Goal: Task Accomplishment & Management: Complete application form

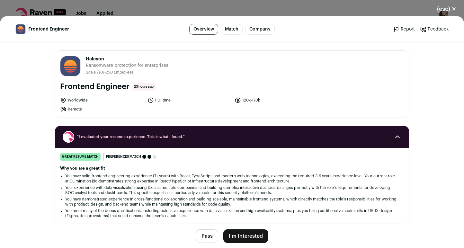
click at [227, 234] on button "I'm Interested" at bounding box center [246, 237] width 45 height 14
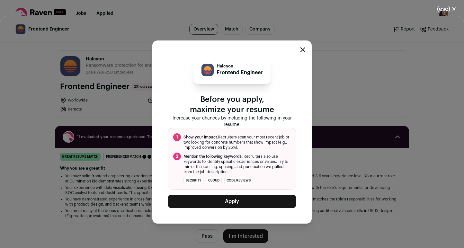
click at [220, 200] on button "Apply" at bounding box center [232, 202] width 129 height 14
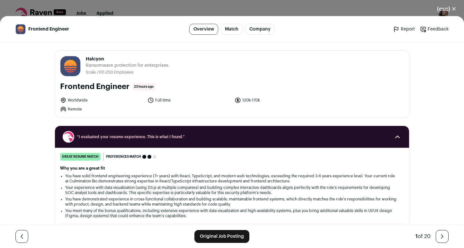
click at [306, 12] on div "(esc) ✕ Frontend Engineer Overview Match Company Report Feedback Report Feedbac…" at bounding box center [232, 124] width 464 height 248
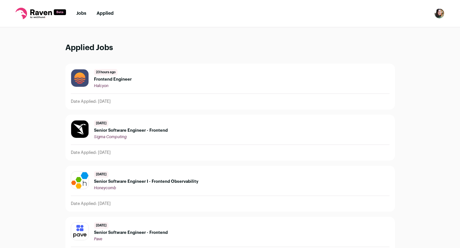
click at [87, 10] on ul "Jobs Applied" at bounding box center [94, 13] width 37 height 6
click at [87, 15] on ul "Jobs Applied" at bounding box center [94, 13] width 37 height 6
click at [80, 9] on nav "Jobs Applied Settings Notifications Preferences Resume FAQs Logout" at bounding box center [230, 13] width 460 height 27
click at [81, 12] on link "Jobs" at bounding box center [81, 13] width 10 height 5
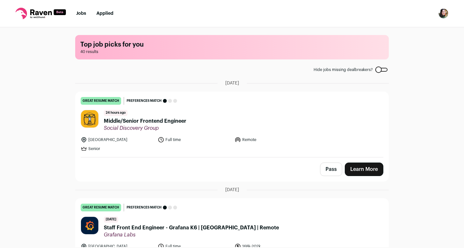
click at [155, 122] on span "Middle/Senior Frontend Engineer" at bounding box center [145, 121] width 83 height 8
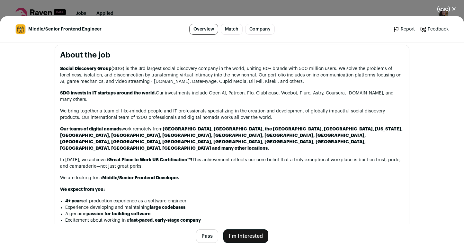
scroll to position [331, 0]
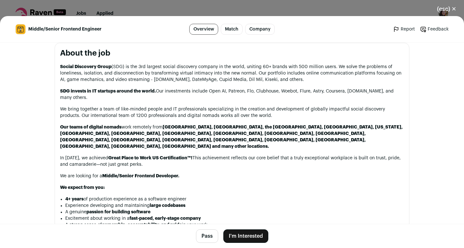
click at [235, 234] on button "I'm Interested" at bounding box center [246, 237] width 45 height 14
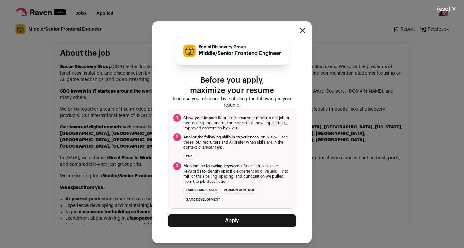
click at [211, 219] on button "Apply" at bounding box center [232, 221] width 129 height 14
